Goal: Information Seeking & Learning: Learn about a topic

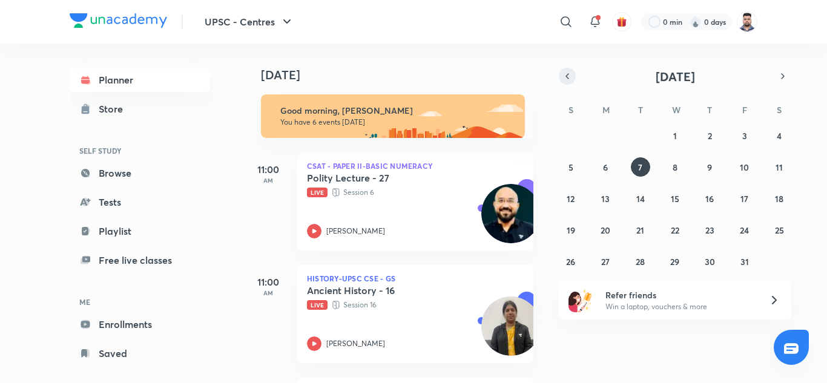
click at [565, 79] on icon "button" at bounding box center [568, 76] width 10 height 11
click at [606, 263] on abbr "29" at bounding box center [605, 262] width 9 height 12
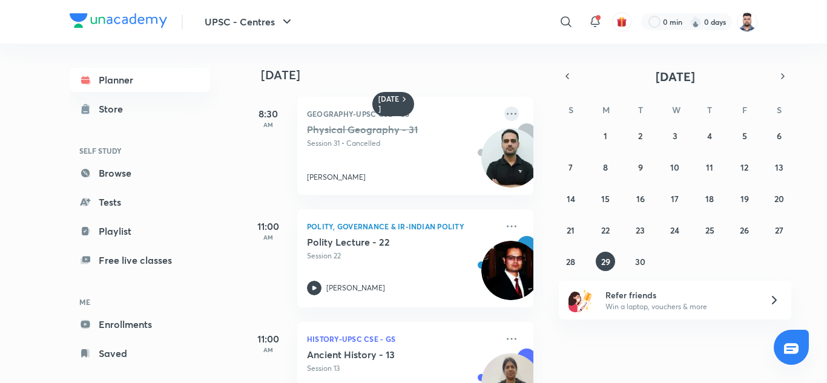
click at [505, 115] on icon at bounding box center [512, 114] width 15 height 15
click at [485, 81] on h4 "[DATE]" at bounding box center [403, 75] width 285 height 15
click at [505, 112] on icon at bounding box center [512, 114] width 15 height 15
click at [576, 141] on p "Go to course page" at bounding box center [596, 140] width 84 height 13
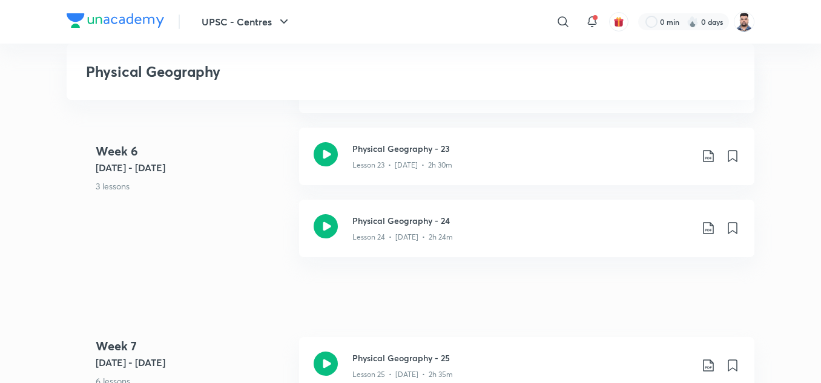
scroll to position [2181, 0]
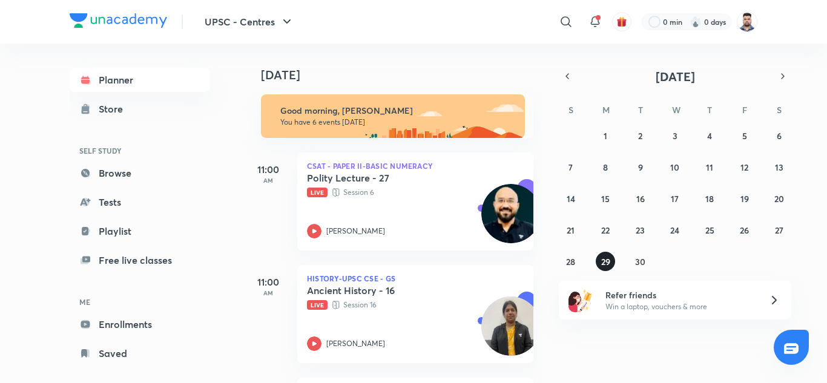
click at [613, 259] on button "29" at bounding box center [605, 261] width 19 height 19
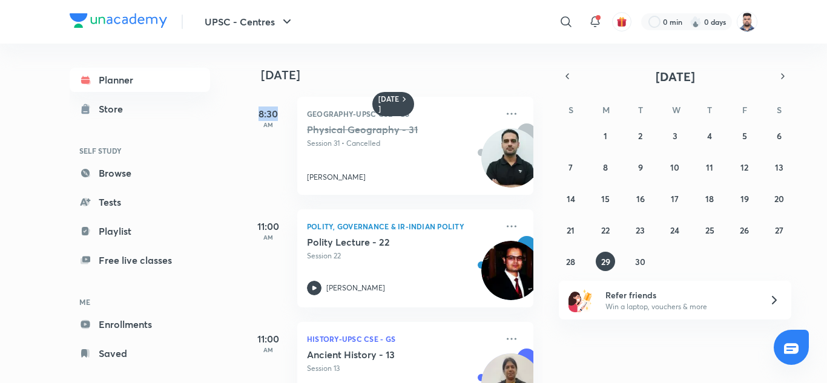
drag, startPoint x: 260, startPoint y: 115, endPoint x: 289, endPoint y: 115, distance: 28.5
click at [289, 115] on h5 "8:30" at bounding box center [268, 114] width 48 height 15
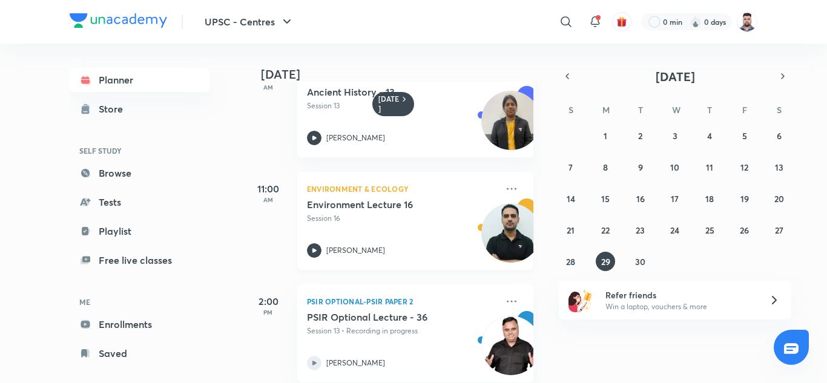
scroll to position [242, 0]
